Goal: Transaction & Acquisition: Purchase product/service

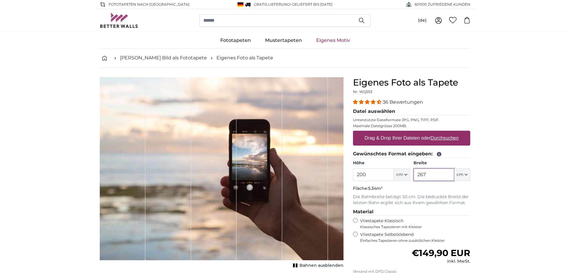
click at [446, 174] on input "267" at bounding box center [433, 174] width 41 height 12
drag, startPoint x: 430, startPoint y: 174, endPoint x: 410, endPoint y: 174, distance: 20.2
click at [413, 174] on input "267" at bounding box center [433, 174] width 41 height 12
click at [425, 177] on input "267" at bounding box center [433, 174] width 41 height 12
drag, startPoint x: 427, startPoint y: 175, endPoint x: 409, endPoint y: 175, distance: 18.1
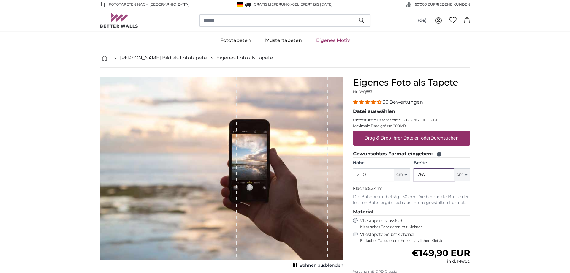
click at [413, 175] on input "267" at bounding box center [433, 174] width 41 height 12
type input "100"
click at [441, 140] on u "Durchsuchen" at bounding box center [445, 137] width 28 height 5
click at [441, 132] on input "Drag & Drop Ihrer Dateien oder Durchsuchen" at bounding box center [411, 132] width 117 height 2
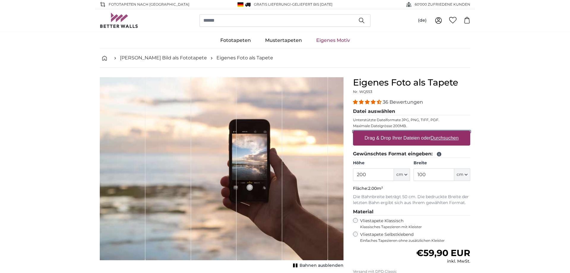
type input "**********"
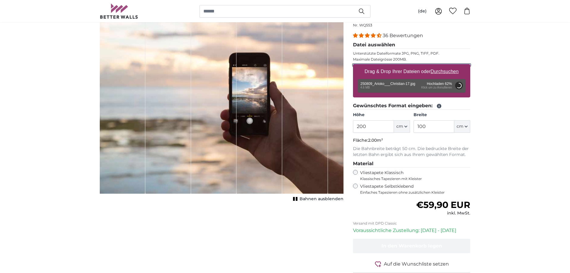
scroll to position [50, 0]
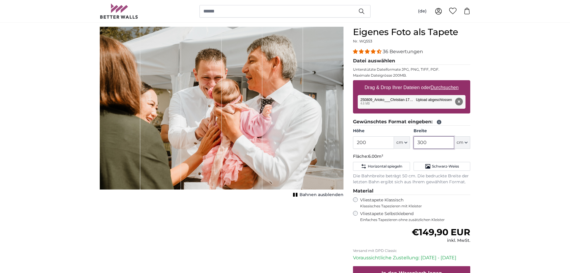
drag, startPoint x: 436, startPoint y: 143, endPoint x: 391, endPoint y: 147, distance: 45.0
click at [413, 147] on input "300" at bounding box center [433, 142] width 41 height 12
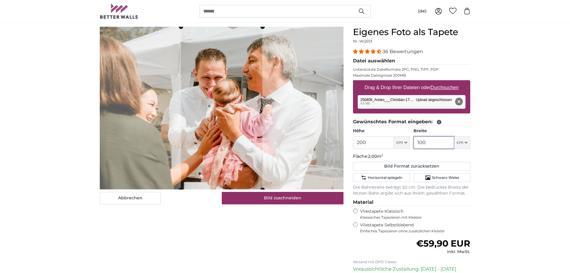
type input "100"
click at [251, 151] on cropper-handle at bounding box center [221, 108] width 81 height 163
drag, startPoint x: 369, startPoint y: 141, endPoint x: 351, endPoint y: 146, distance: 19.0
click at [353, 146] on input "200" at bounding box center [373, 142] width 41 height 12
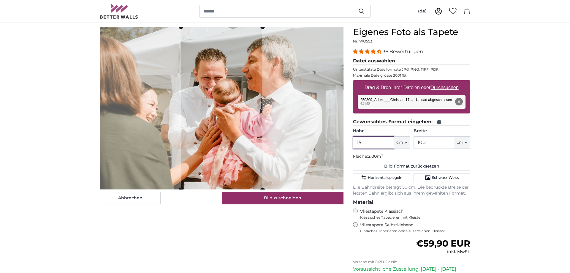
type input "150"
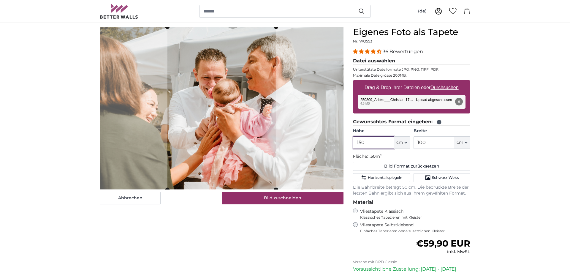
type input "150"
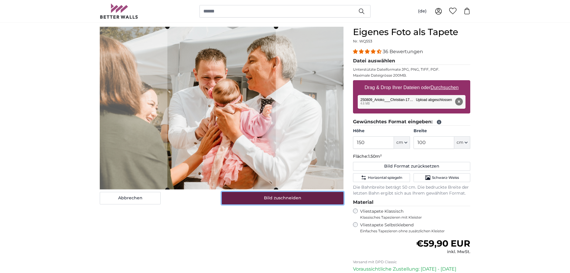
click at [258, 201] on button "Bild zuschneiden" at bounding box center [283, 198] width 122 height 12
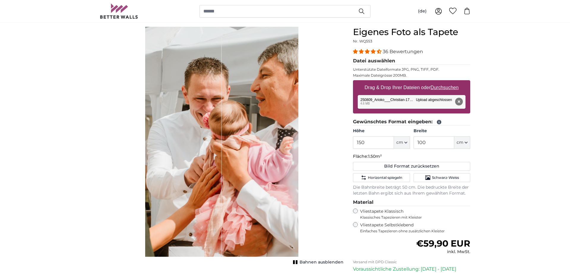
click at [105, 96] on div "Bahnen ausblenden" at bounding box center [222, 145] width 244 height 237
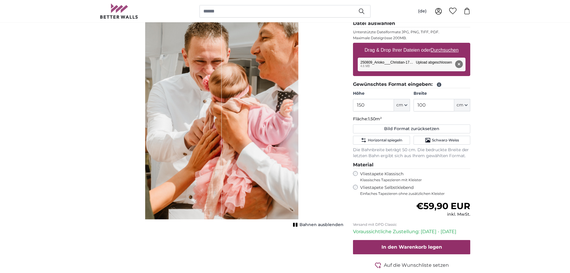
scroll to position [101, 0]
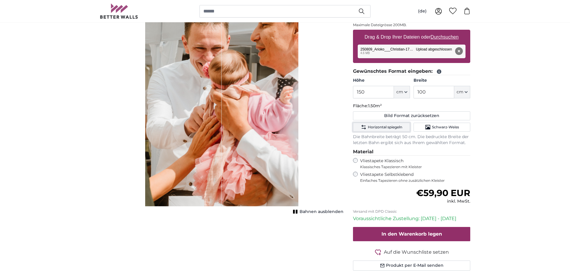
click at [391, 130] on button "Horizontal spiegeln" at bounding box center [381, 127] width 57 height 9
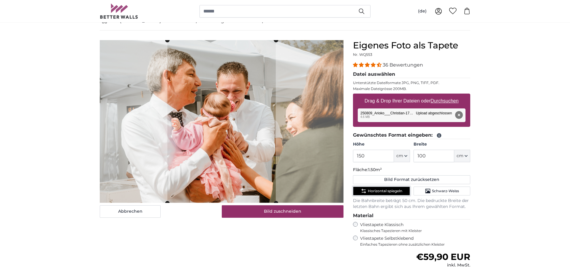
scroll to position [0, 0]
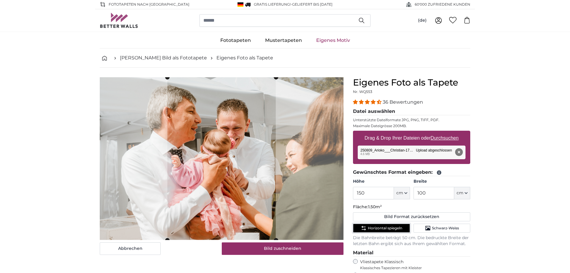
click at [404, 229] on button "Horizontal spiegeln" at bounding box center [381, 227] width 57 height 9
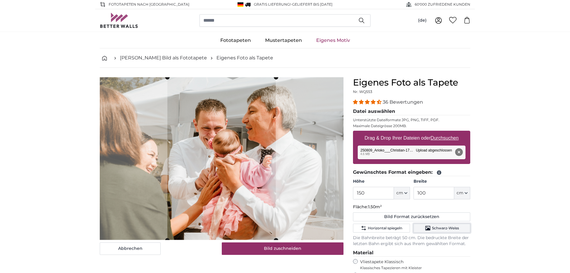
click at [452, 228] on span "Schwarz-Weiss" at bounding box center [445, 228] width 27 height 5
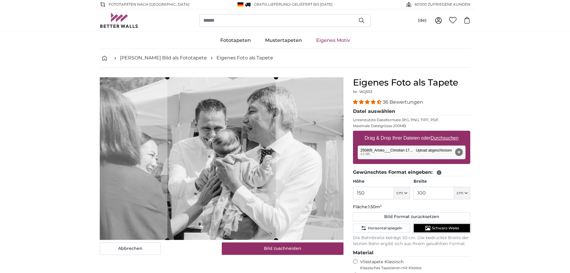
click at [452, 228] on span "Schwarz-Weiss" at bounding box center [445, 228] width 27 height 5
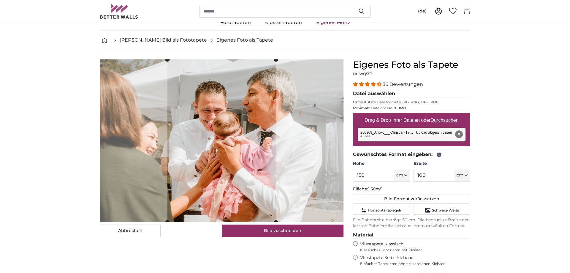
scroll to position [50, 0]
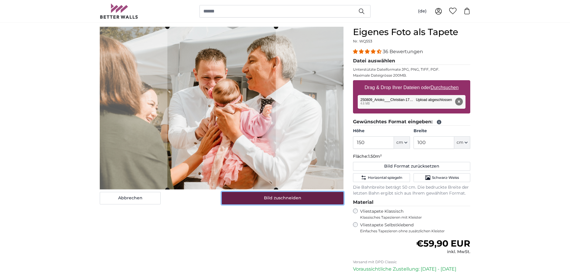
click at [281, 201] on button "Bild zuschneiden" at bounding box center [283, 198] width 122 height 12
